Goal: Task Accomplishment & Management: Manage account settings

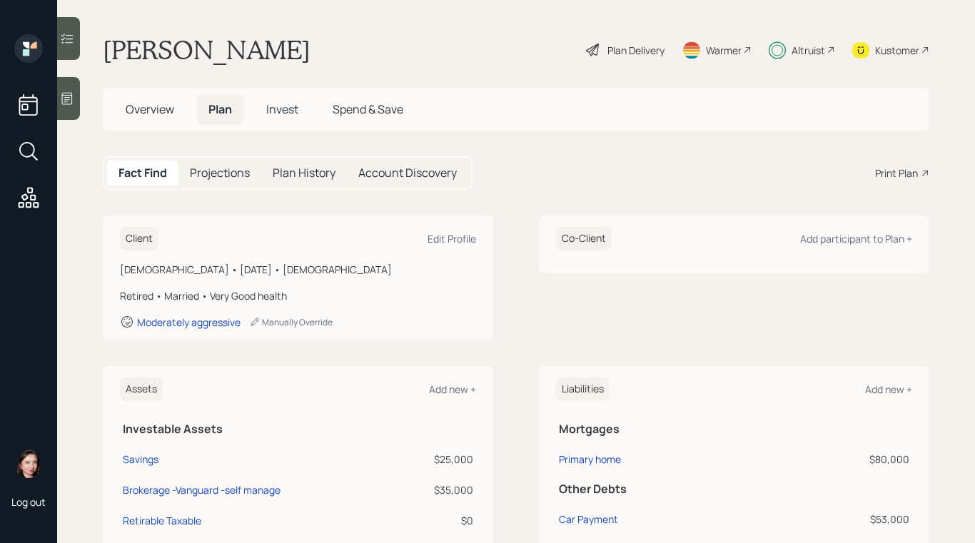
click at [270, 110] on span "Invest" at bounding box center [282, 109] width 32 height 16
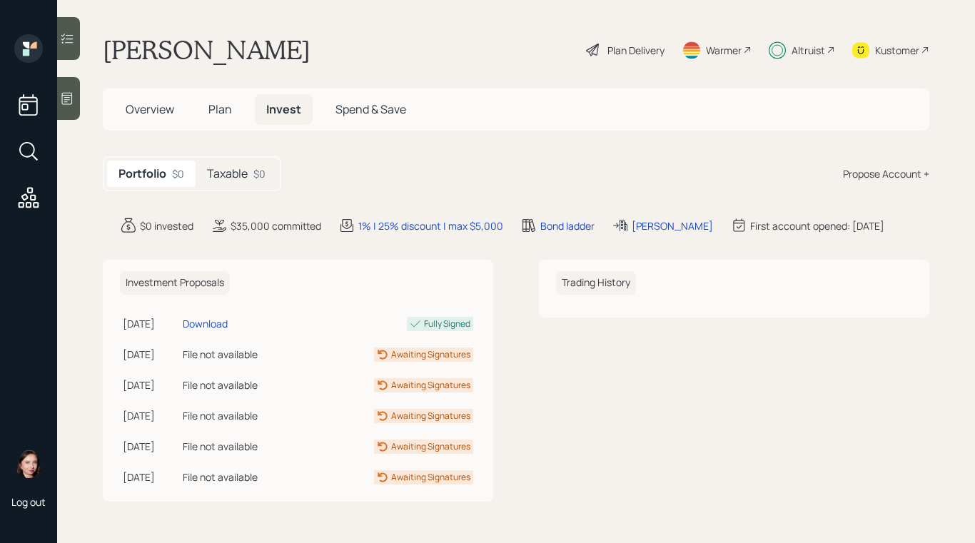
click at [236, 171] on h5 "Taxable" at bounding box center [227, 174] width 41 height 14
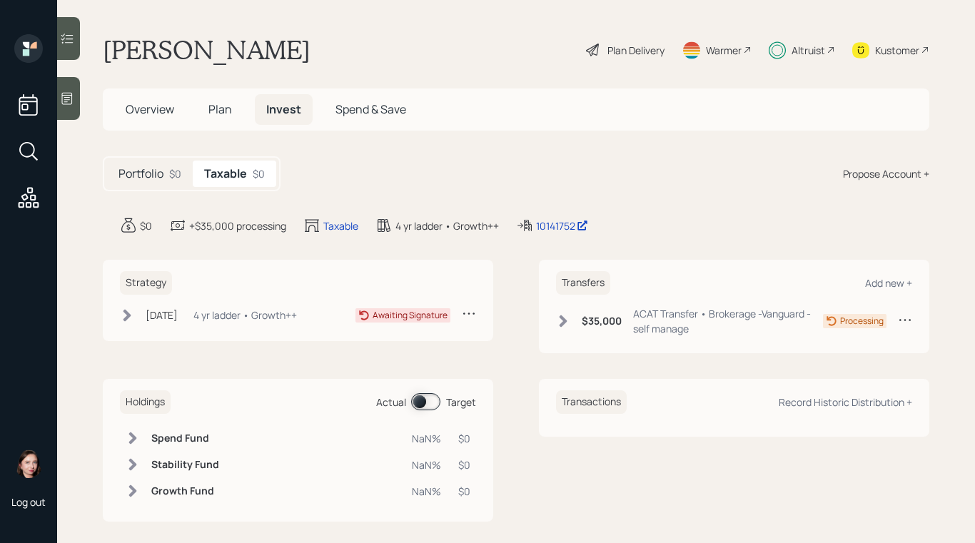
click at [469, 317] on icon at bounding box center [469, 313] width 14 height 14
click at [459, 177] on div "Portfolio $0 Taxable $0 Propose Account +" at bounding box center [516, 173] width 826 height 35
click at [611, 168] on div "Portfolio $0 Taxable $0 Propose Account +" at bounding box center [516, 173] width 826 height 35
click at [128, 325] on div "[DATE] [DATE] 11:53 AM EDT 4 yr ladder • Growth++ Awaiting Signature" at bounding box center [298, 318] width 356 height 24
click at [130, 323] on div "[DATE] [DATE] 11:53 AM EDT 4 yr ladder • Growth++" at bounding box center [208, 315] width 177 height 18
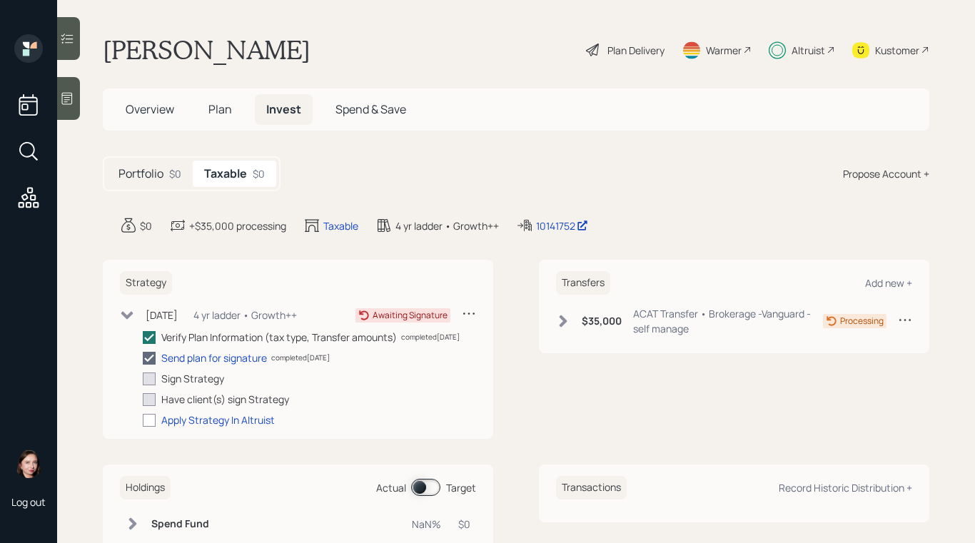
click at [133, 319] on icon at bounding box center [127, 315] width 14 height 14
